Goal: Transaction & Acquisition: Purchase product/service

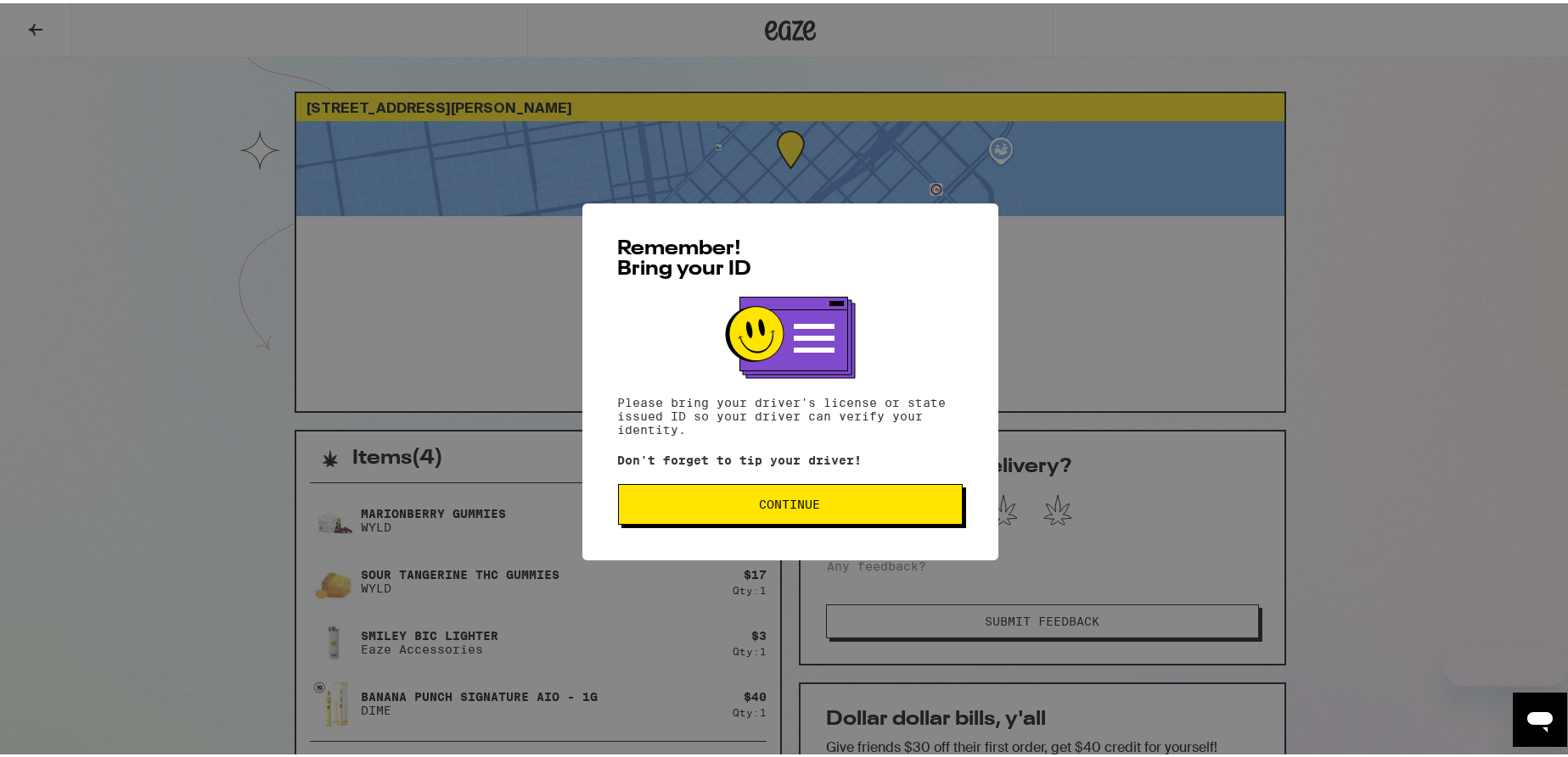
click at [465, 83] on div "Remember! Bring your ID Please bring your driver's license or state issued ID s…" at bounding box center [790, 378] width 1580 height 757
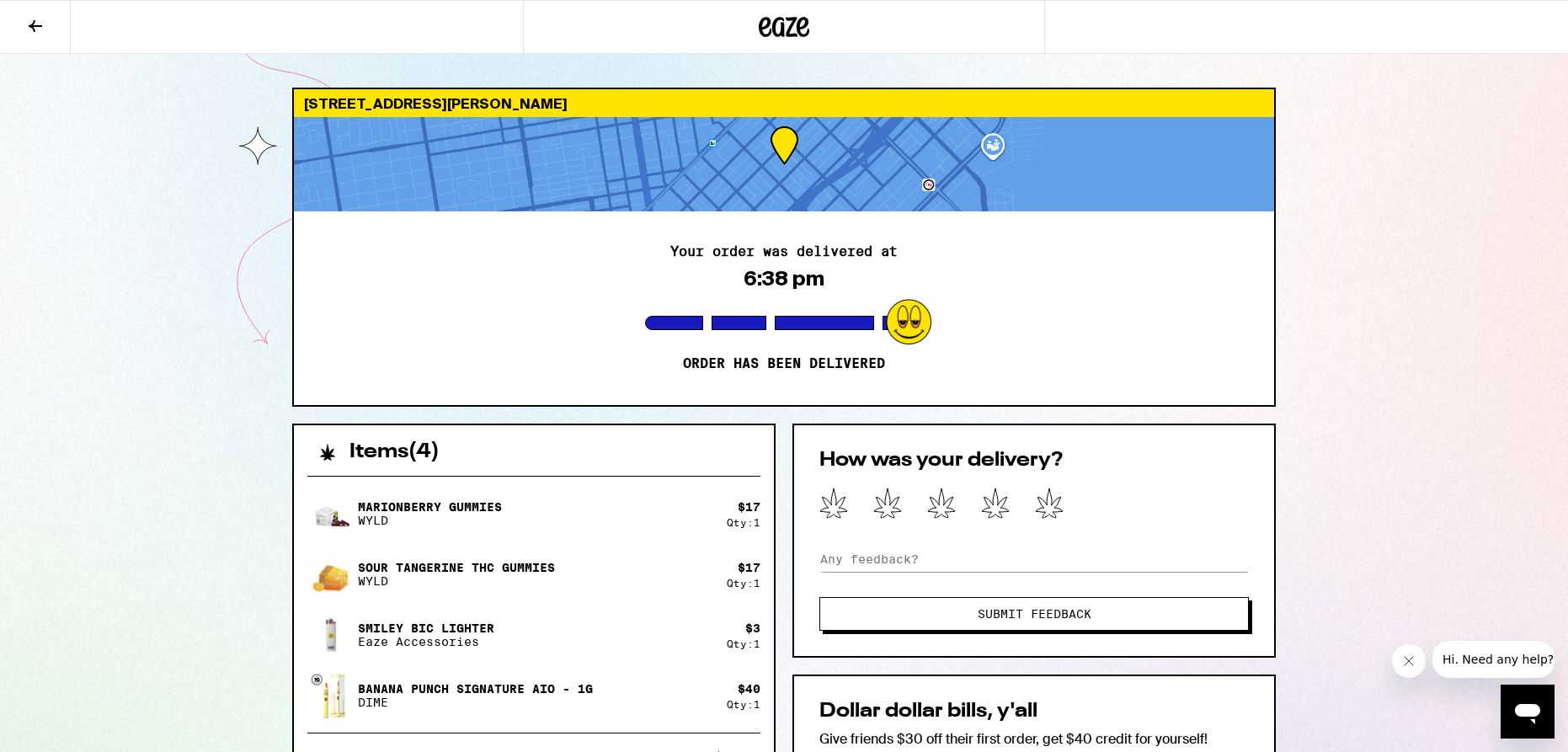
click at [30, 29] on icon at bounding box center [35, 26] width 20 height 20
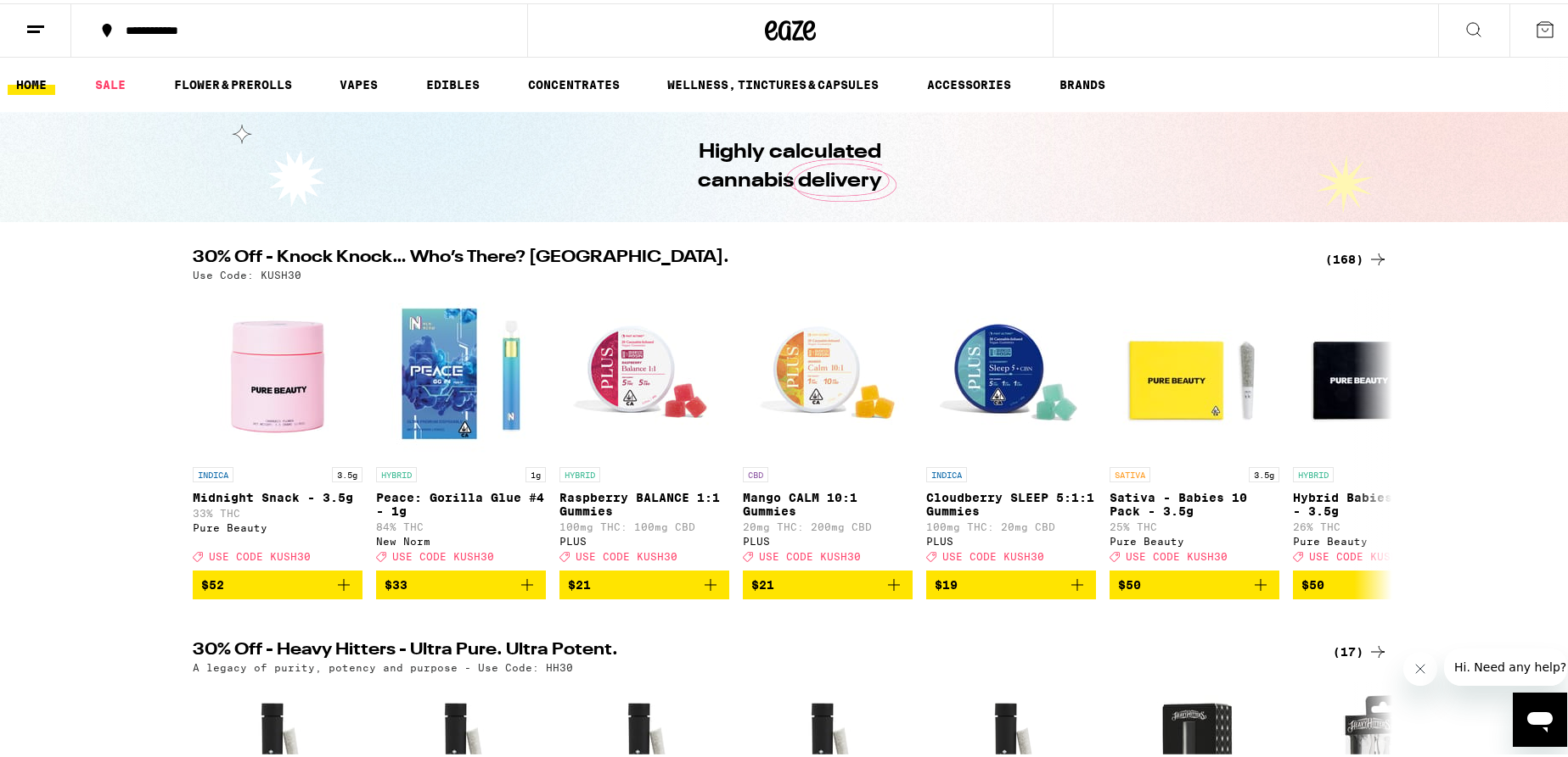
click at [1352, 254] on div "(168)" at bounding box center [1356, 256] width 62 height 20
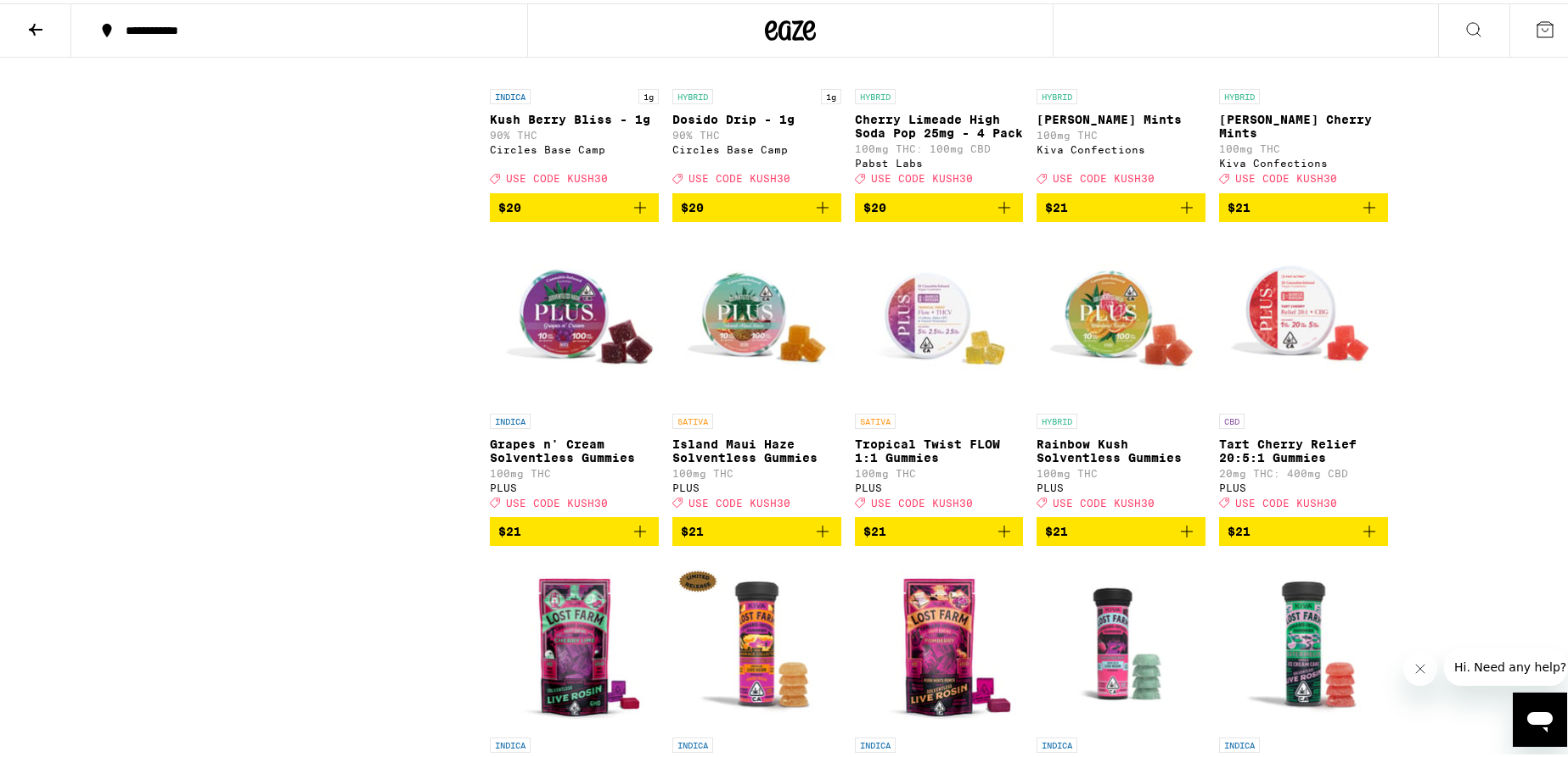
scroll to position [5223, 0]
